Goal: Task Accomplishment & Management: Complete application form

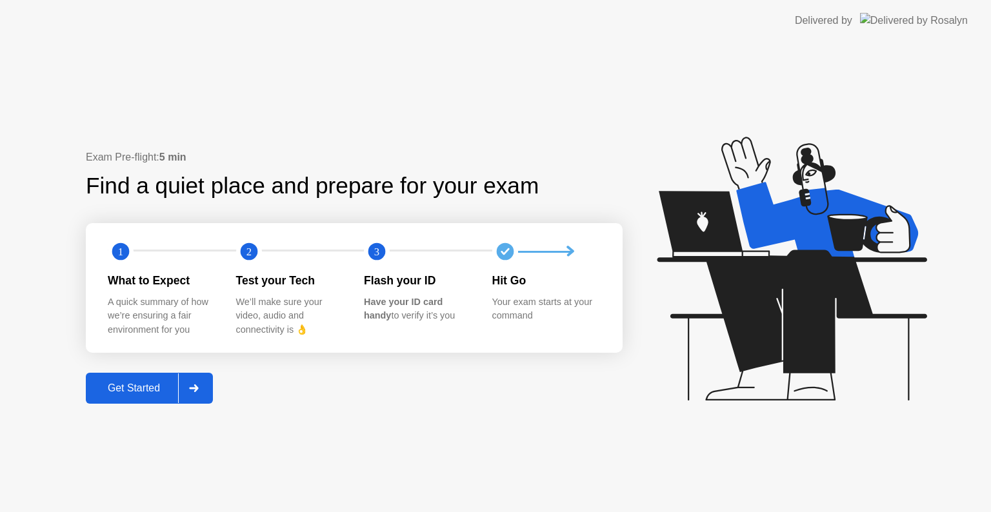
click at [205, 382] on div at bounding box center [193, 389] width 31 height 30
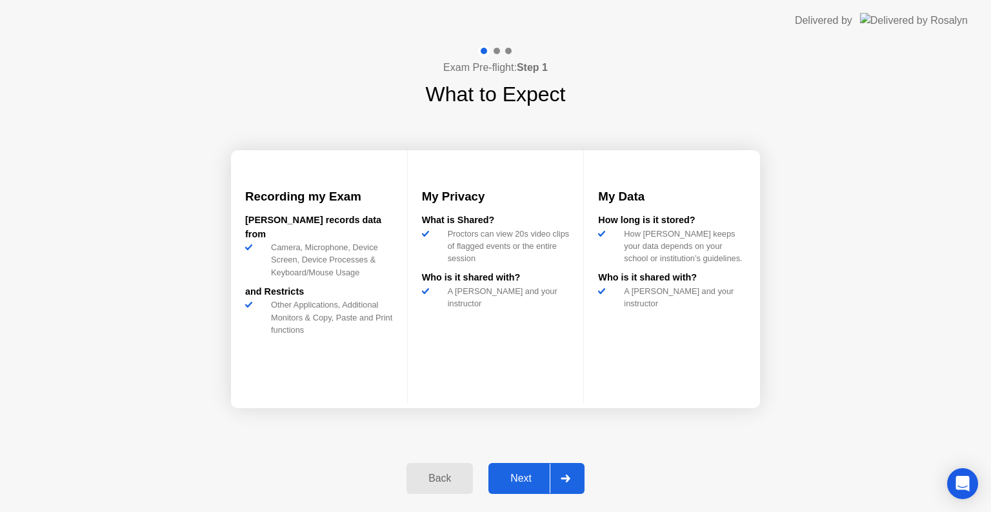
click at [565, 483] on div at bounding box center [565, 479] width 31 height 30
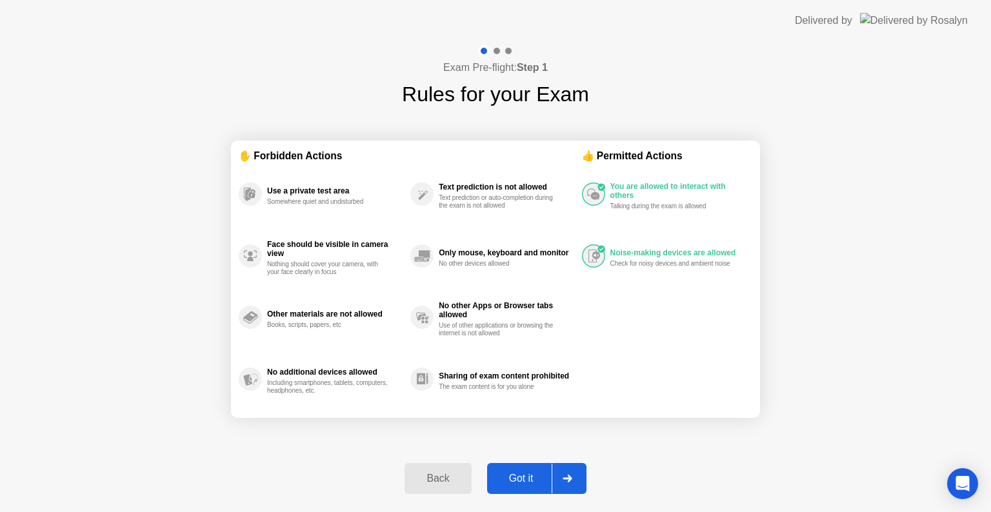
click at [565, 483] on div at bounding box center [567, 479] width 31 height 30
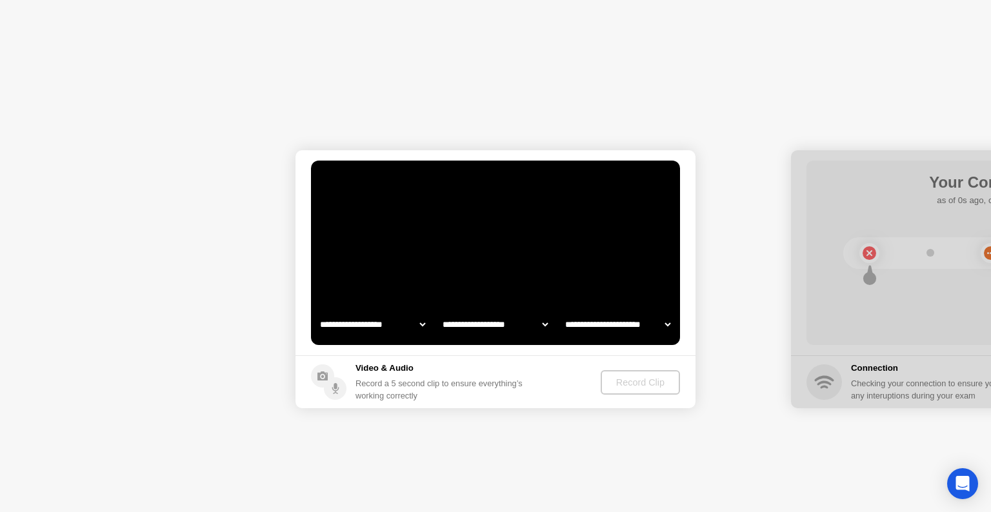
select select "**********"
select select "*******"
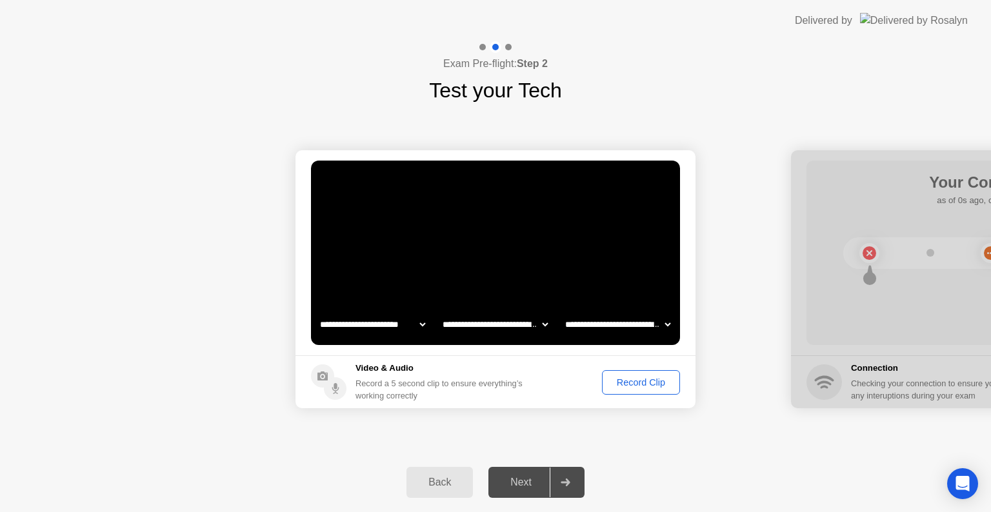
click at [650, 380] on div "Record Clip" at bounding box center [641, 383] width 69 height 10
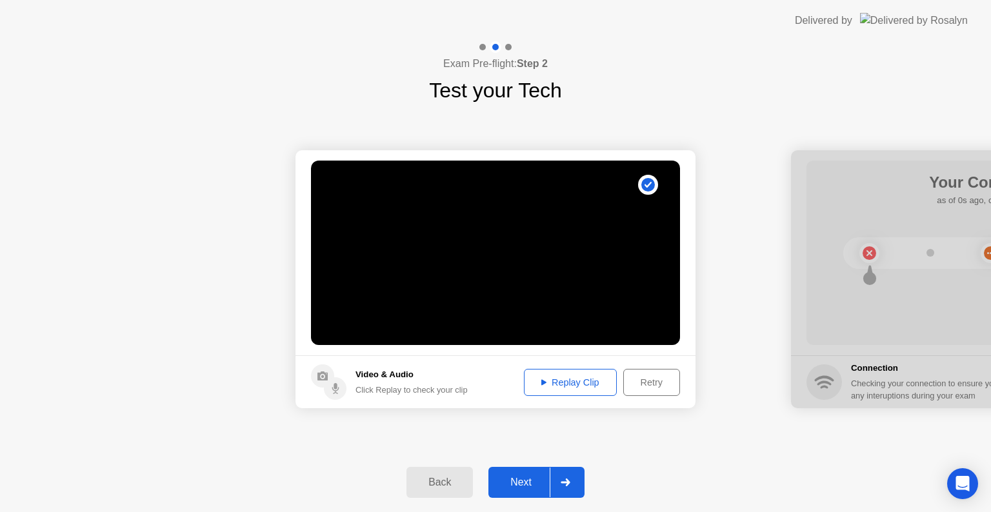
click at [545, 465] on div "Back Next" at bounding box center [495, 482] width 991 height 59
click at [553, 475] on div at bounding box center [565, 483] width 31 height 30
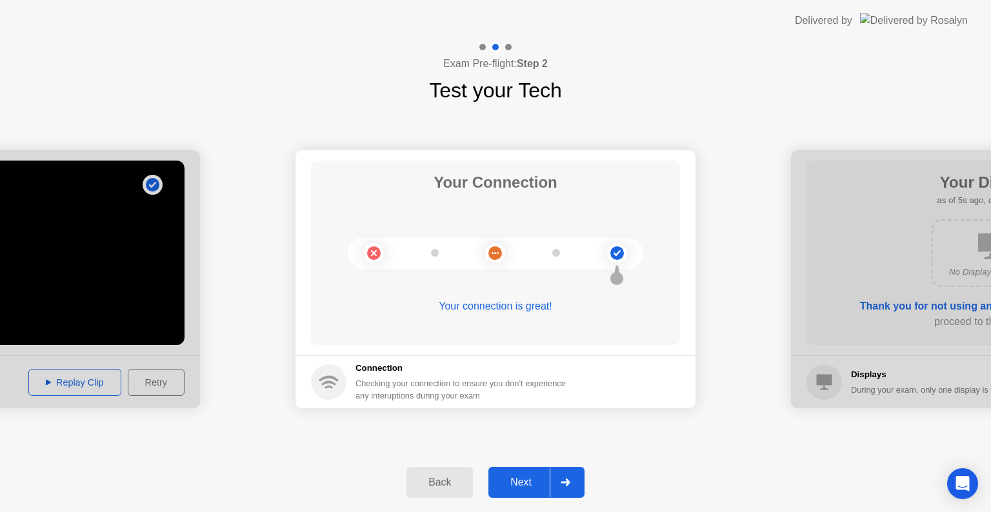
click at [562, 487] on div at bounding box center [565, 483] width 31 height 30
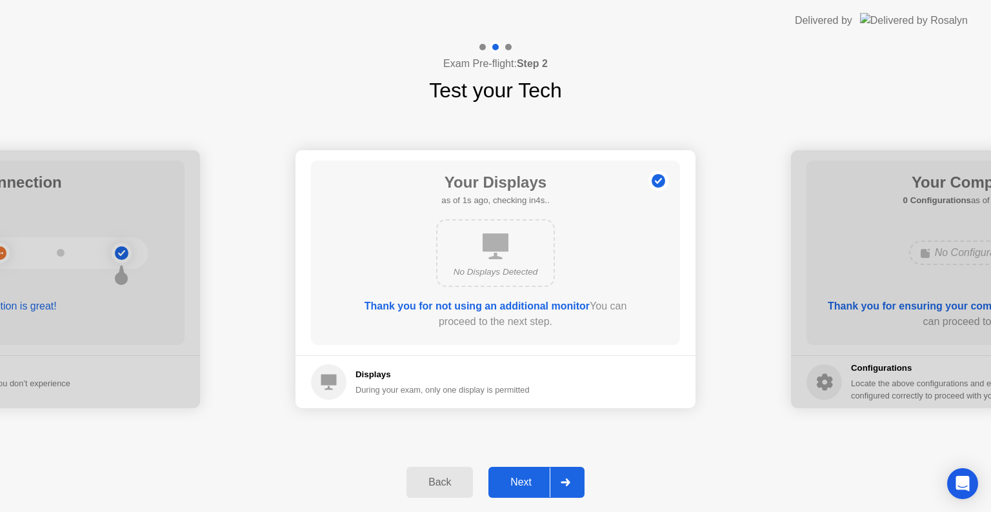
click at [562, 487] on div at bounding box center [565, 483] width 31 height 30
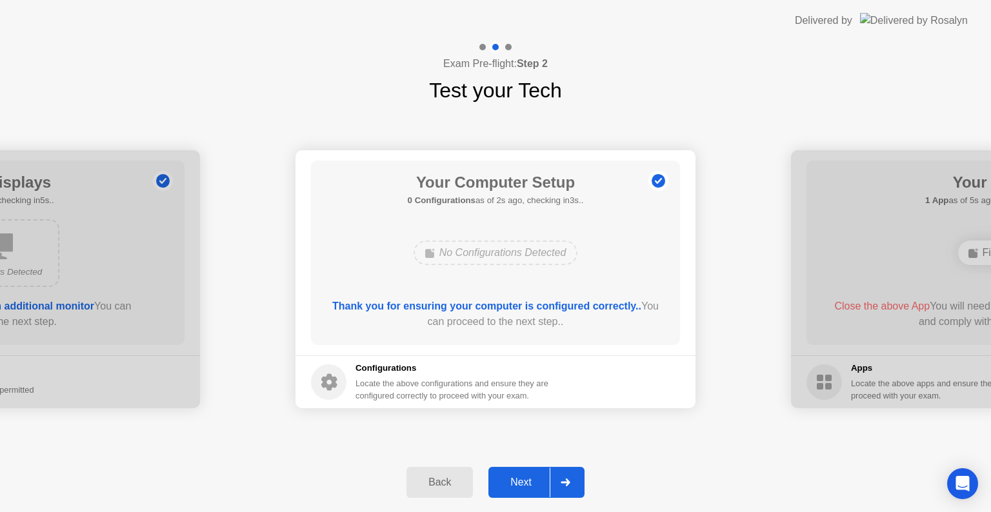
click at [560, 484] on div at bounding box center [565, 483] width 31 height 30
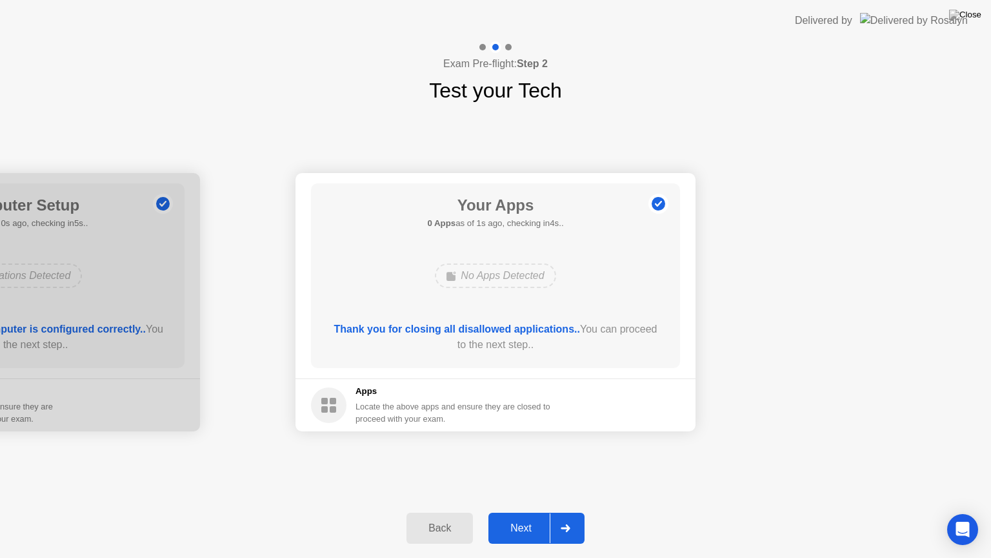
click at [568, 512] on icon at bounding box center [565, 528] width 9 height 8
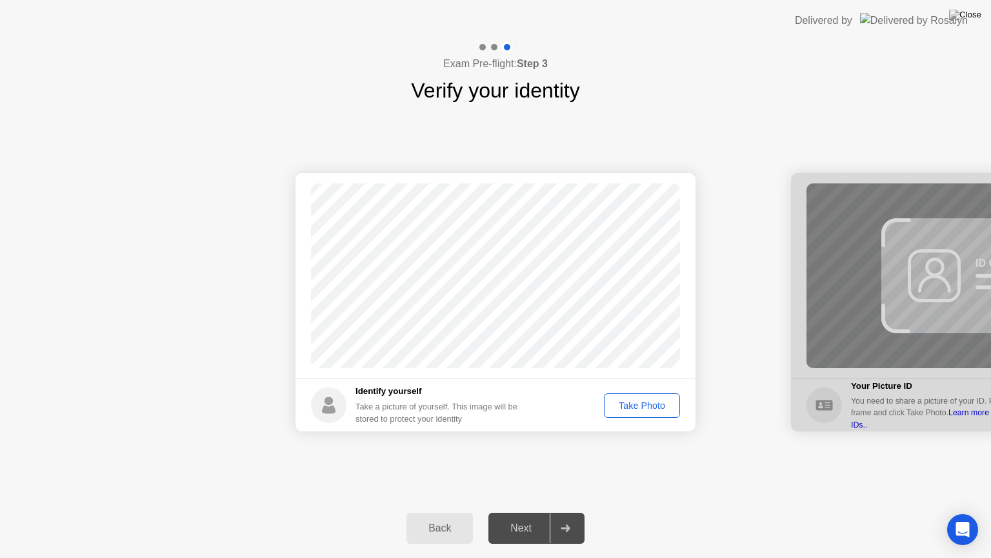
click at [644, 407] on div "Take Photo" at bounding box center [642, 405] width 67 height 10
click at [559, 512] on div at bounding box center [565, 528] width 31 height 30
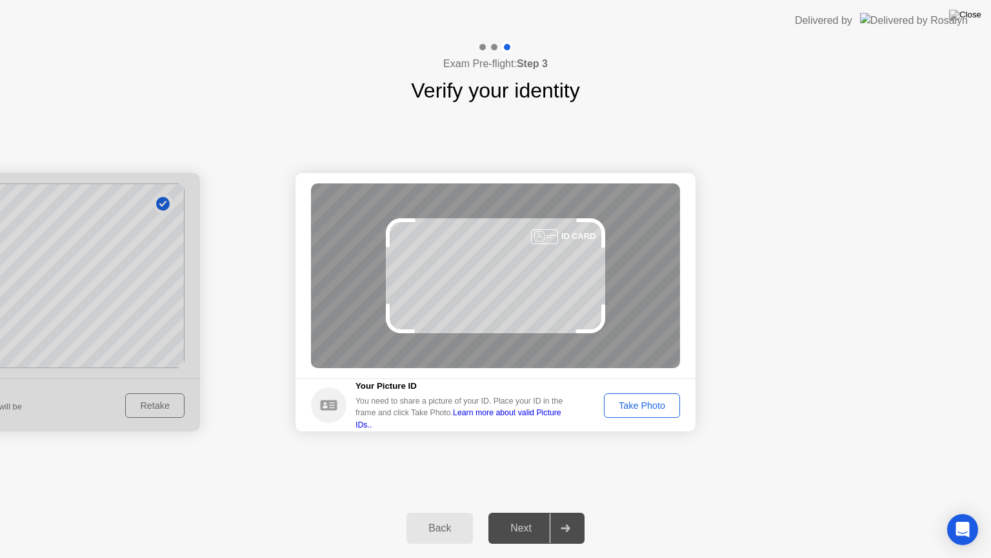
click at [638, 403] on div "Take Photo" at bounding box center [642, 405] width 67 height 10
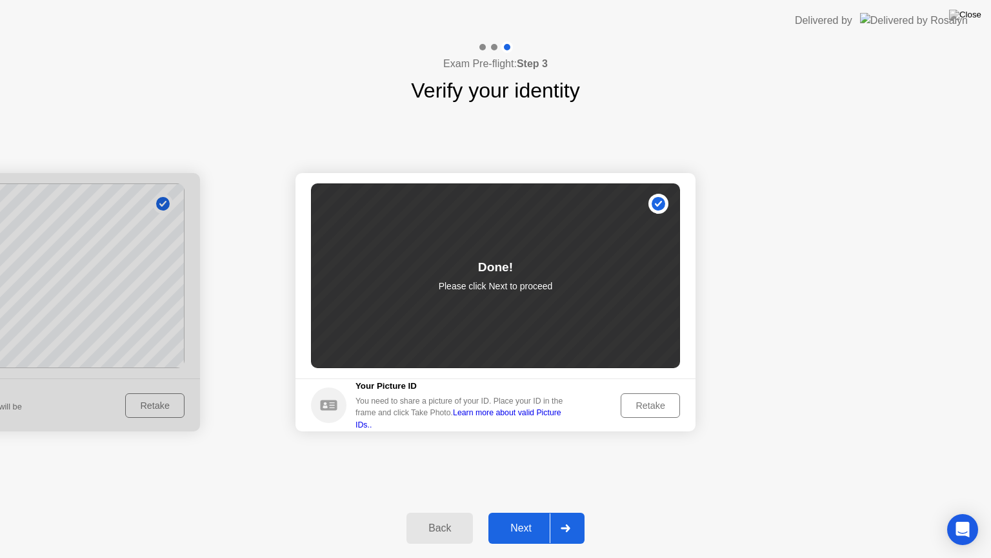
click at [558, 512] on div at bounding box center [565, 528] width 31 height 30
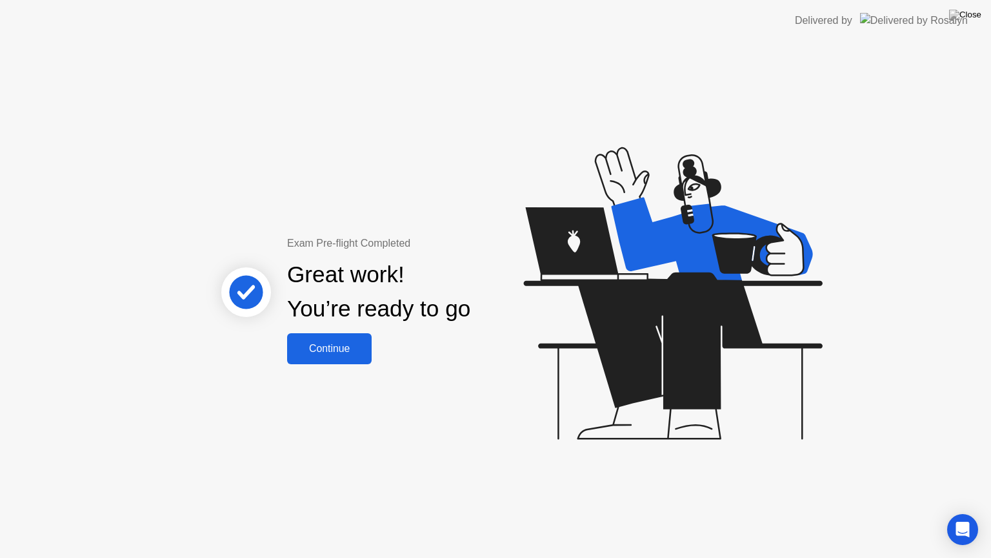
click at [337, 346] on div "Continue" at bounding box center [329, 349] width 77 height 12
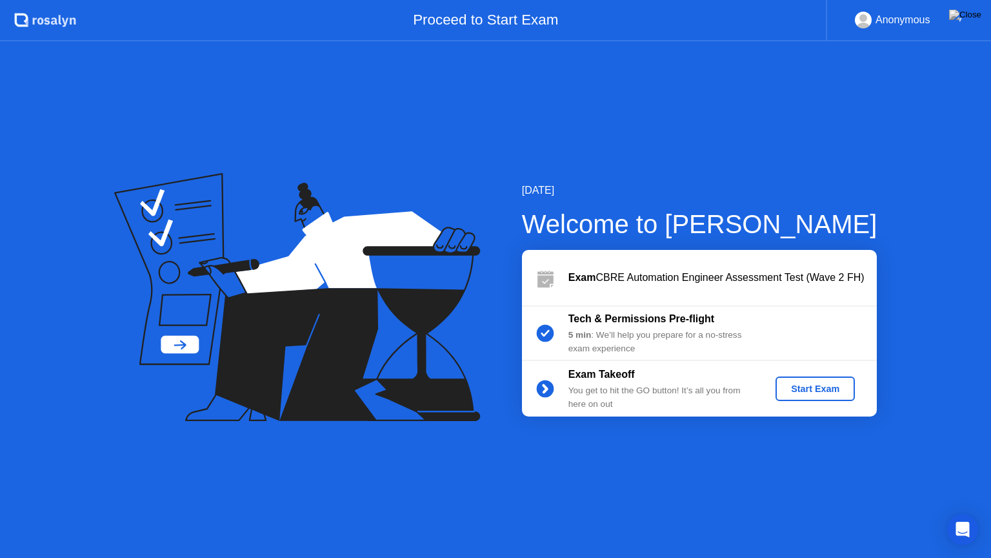
click at [818, 393] on div "Start Exam" at bounding box center [815, 388] width 69 height 10
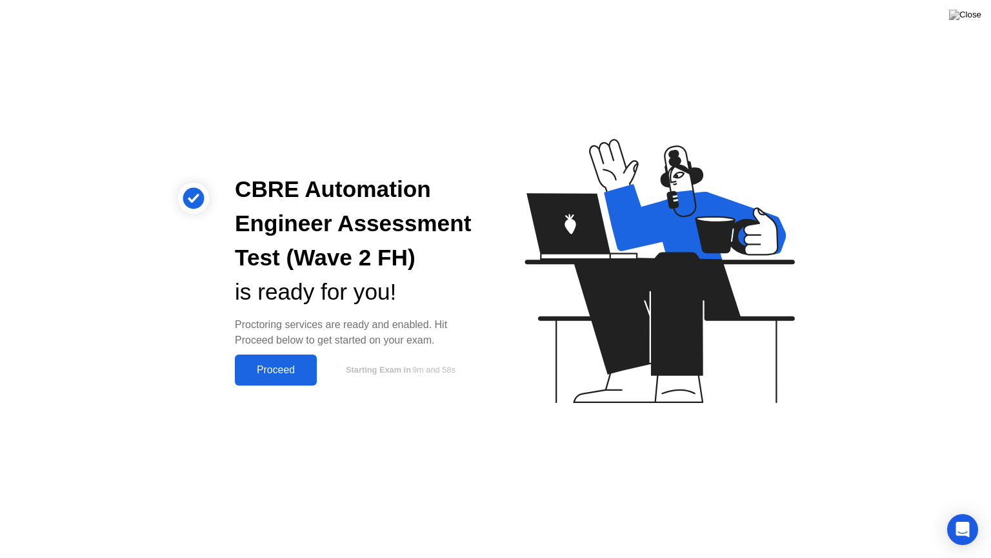
click at [271, 364] on div "Proceed" at bounding box center [276, 370] width 74 height 12
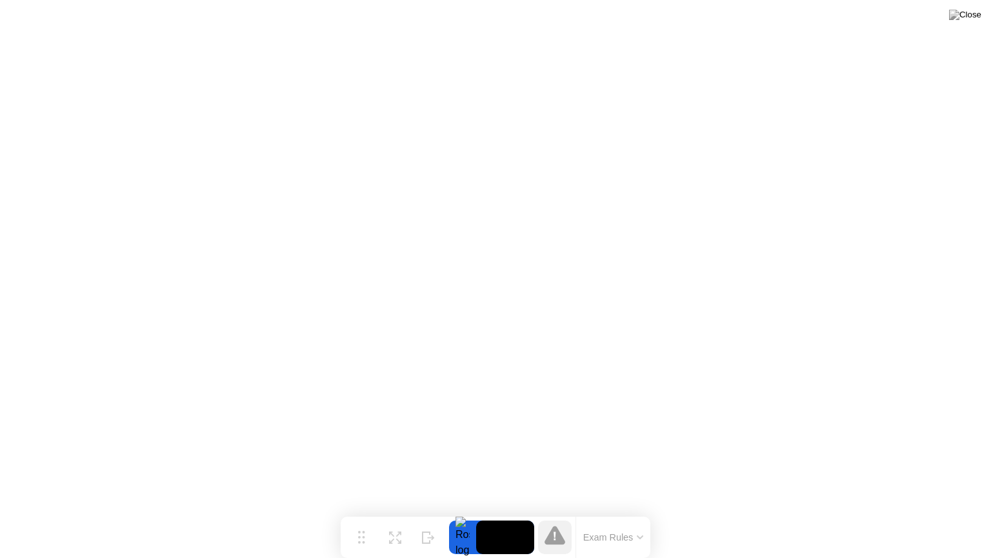
click at [631, 512] on button "Exam Rules" at bounding box center [613, 537] width 68 height 12
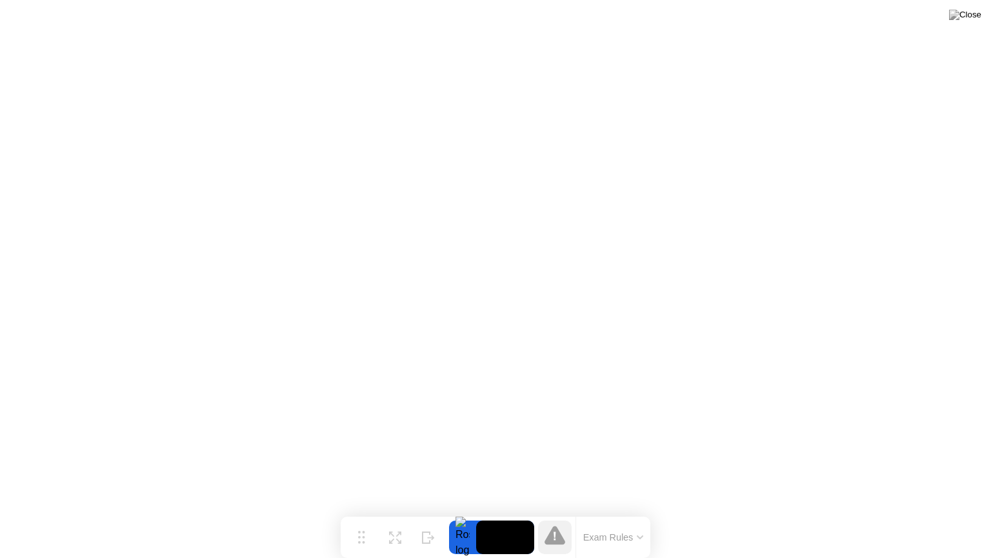
click at [560, 512] on icon at bounding box center [555, 535] width 21 height 21
click at [399, 512] on div "Expand" at bounding box center [394, 547] width 23 height 8
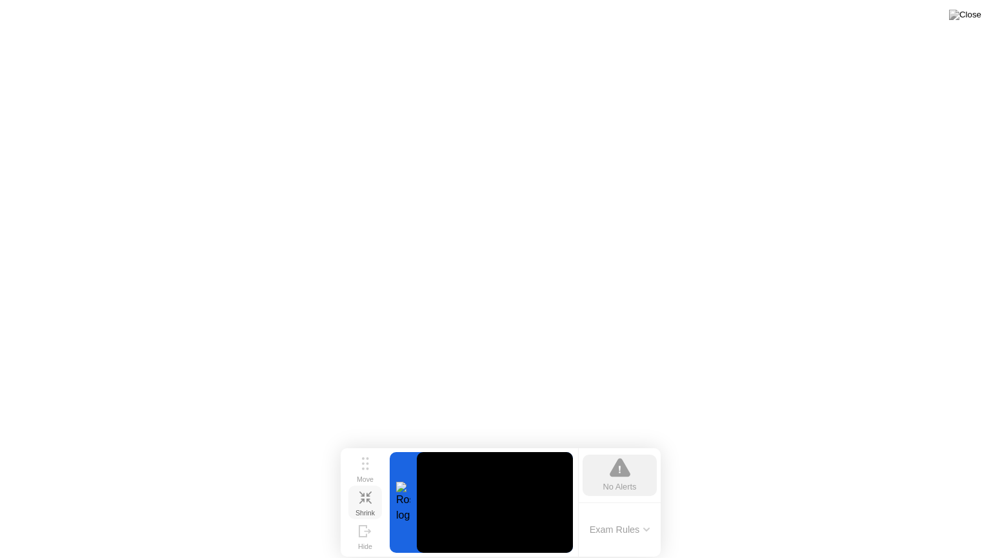
click at [367, 500] on icon at bounding box center [365, 497] width 12 height 12
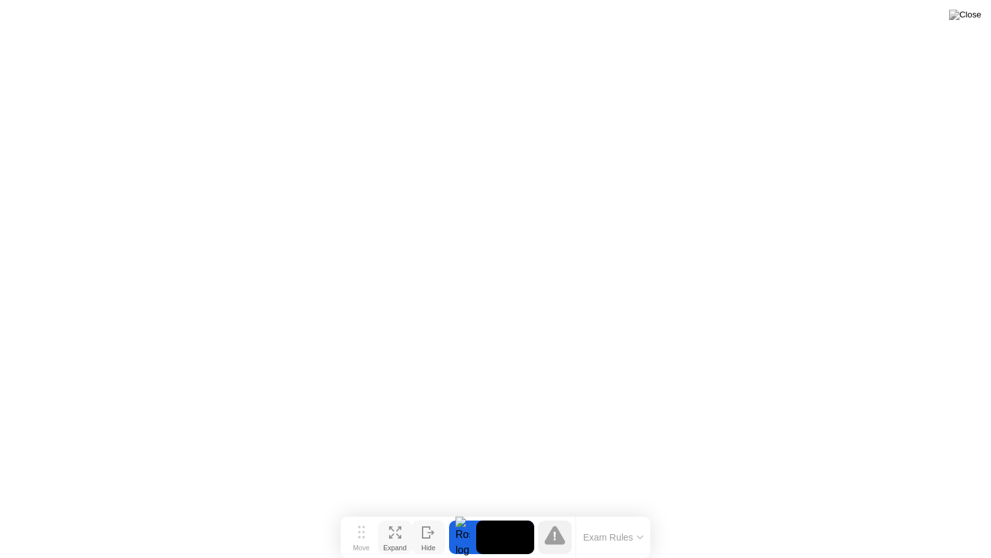
click at [432, 512] on icon at bounding box center [428, 532] width 13 height 12
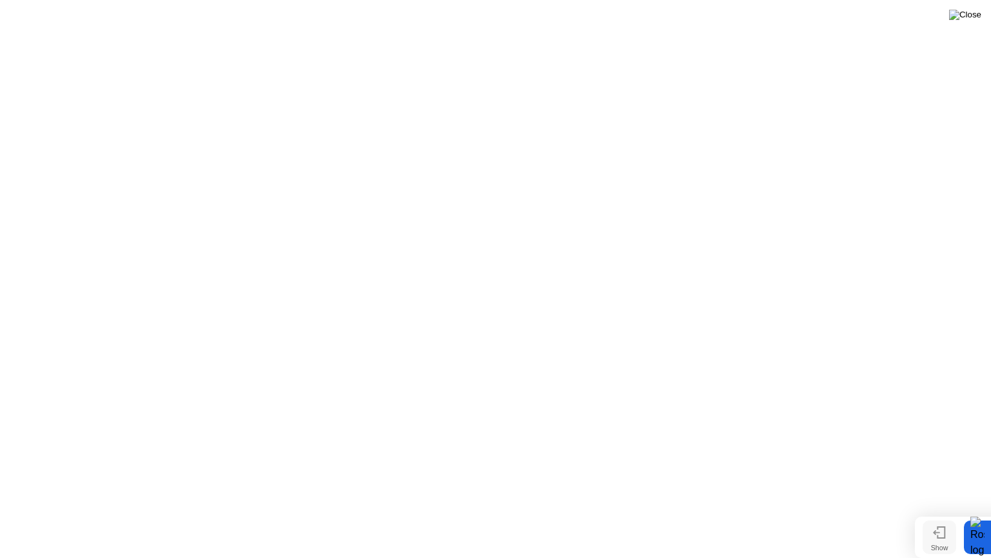
click at [976, 15] on img at bounding box center [965, 15] width 32 height 10
